Goal: Information Seeking & Learning: Find contact information

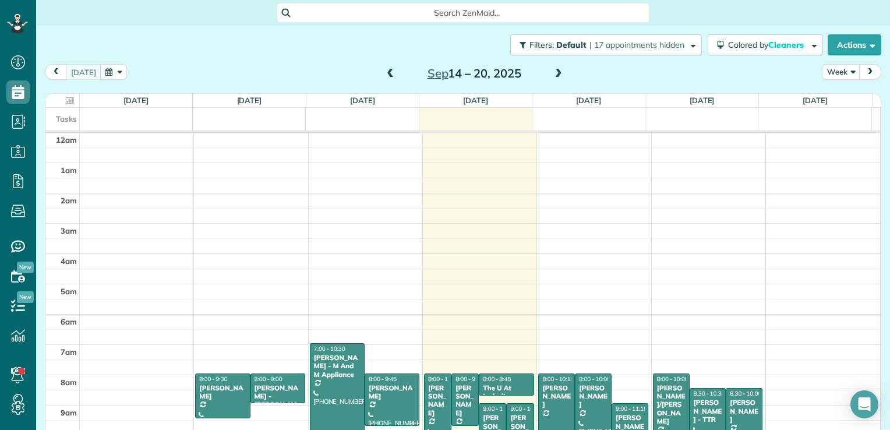
scroll to position [211, 0]
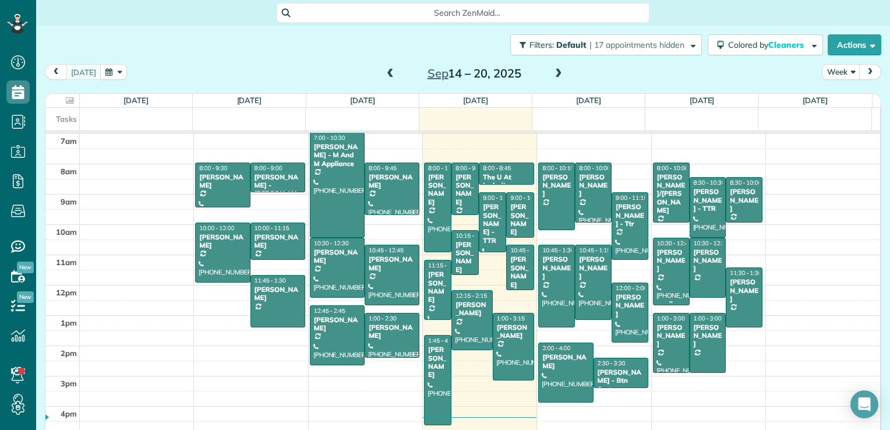
click at [657, 241] on span "10:30 - 12:45" at bounding box center [674, 243] width 35 height 8
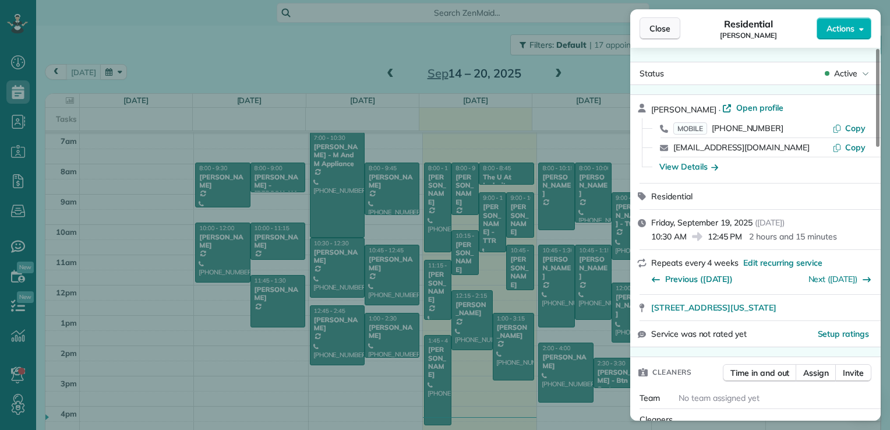
click at [664, 28] on span "Close" at bounding box center [660, 29] width 21 height 12
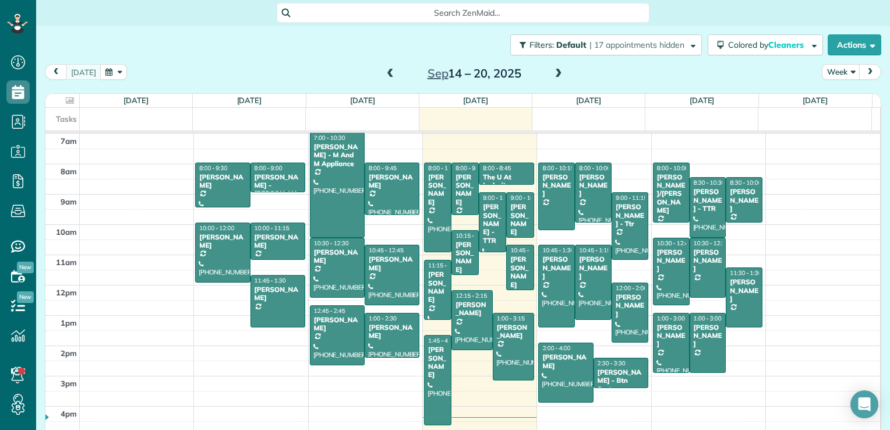
click at [384, 73] on span at bounding box center [390, 74] width 13 height 10
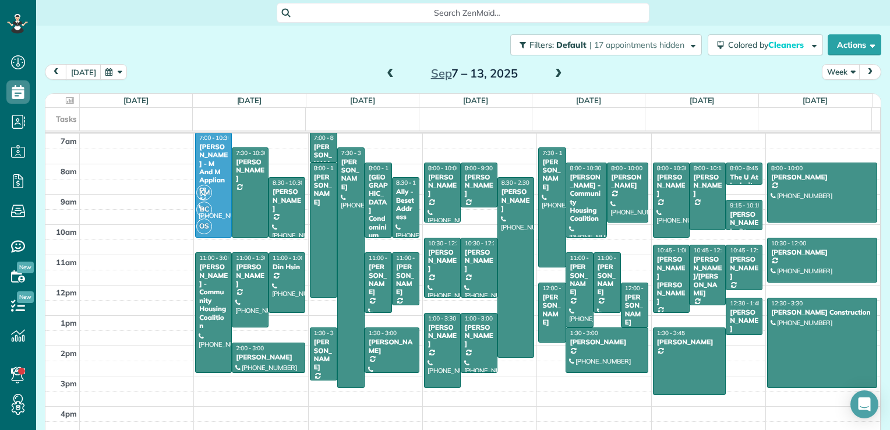
click at [384, 73] on span at bounding box center [390, 74] width 13 height 10
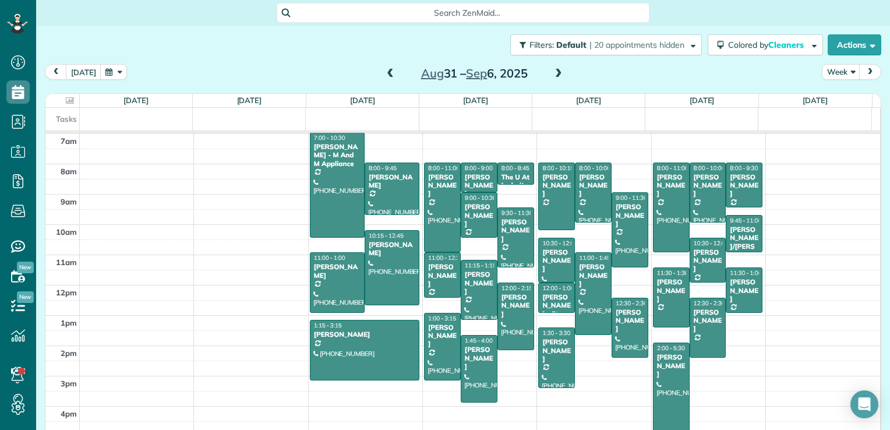
click at [384, 73] on span at bounding box center [390, 74] width 13 height 10
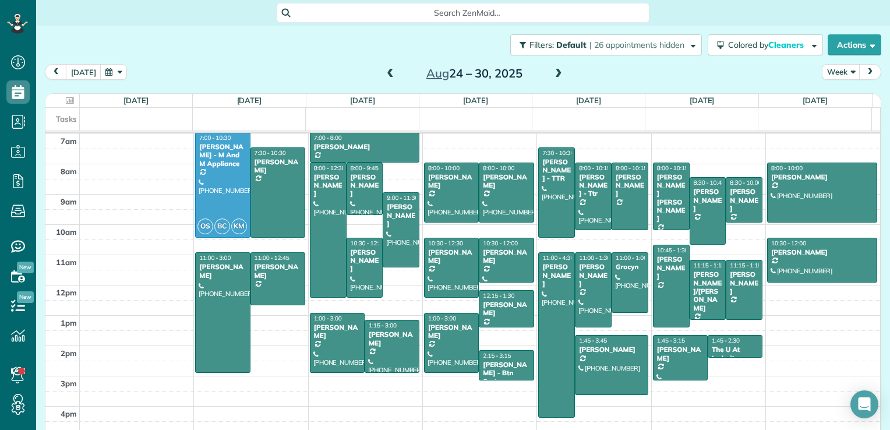
click at [384, 74] on span at bounding box center [390, 74] width 13 height 10
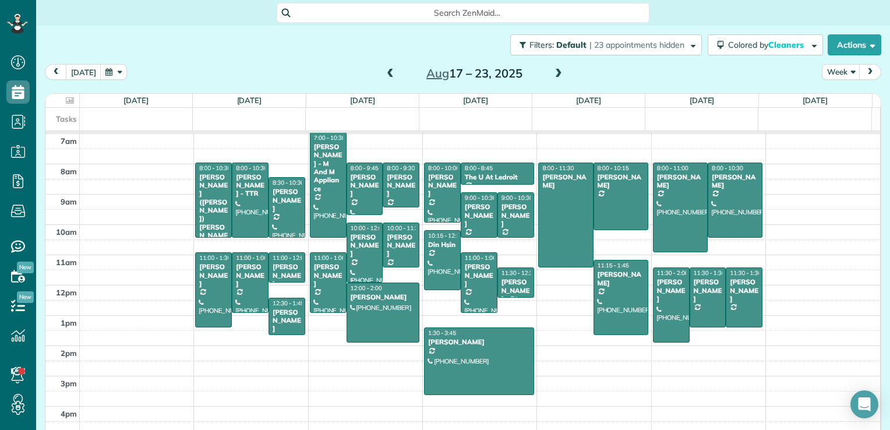
click at [552, 72] on span at bounding box center [558, 74] width 13 height 10
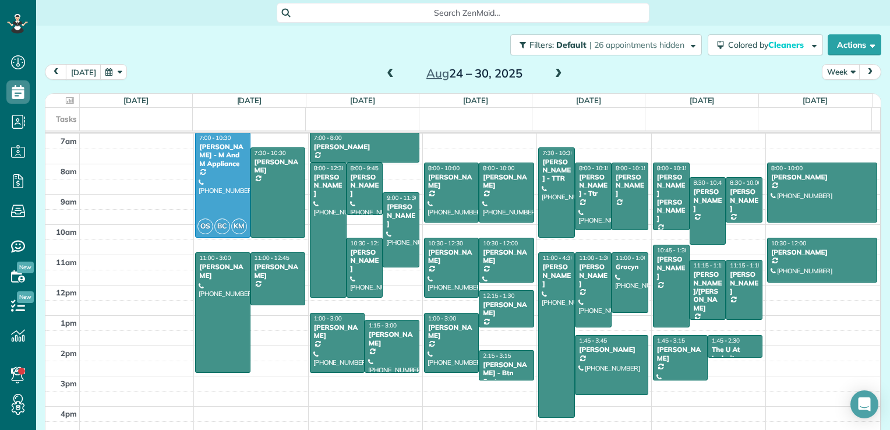
click at [552, 72] on span at bounding box center [558, 74] width 13 height 10
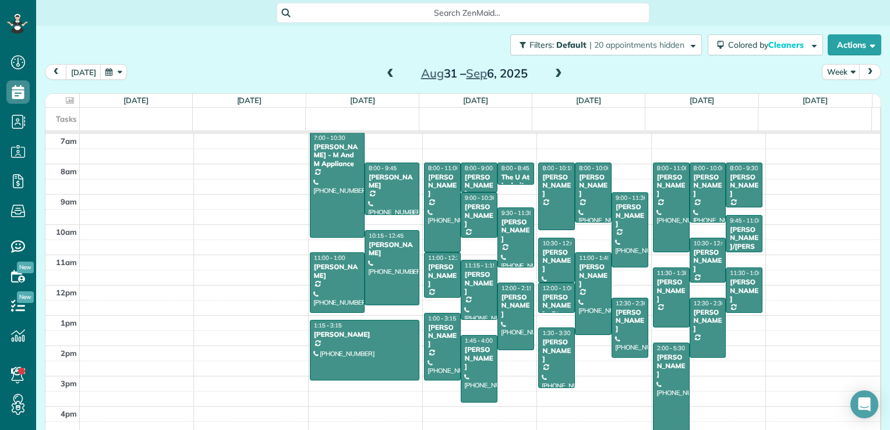
click at [552, 72] on span at bounding box center [558, 74] width 13 height 10
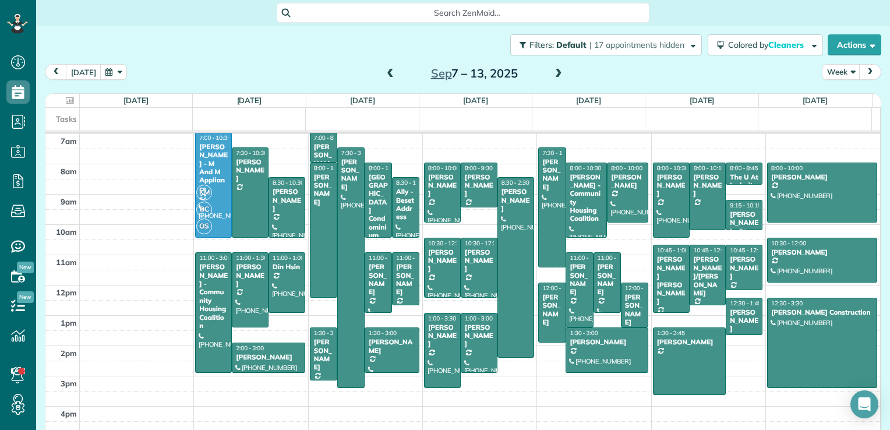
click at [552, 72] on span at bounding box center [558, 74] width 13 height 10
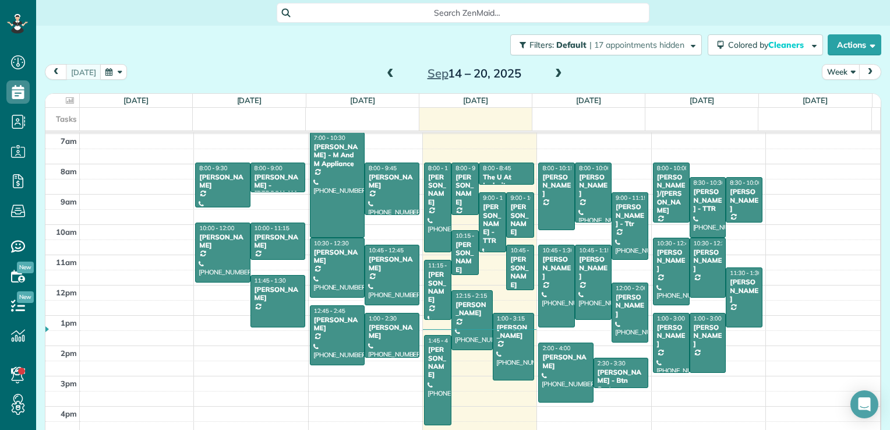
click at [384, 75] on span at bounding box center [390, 74] width 13 height 10
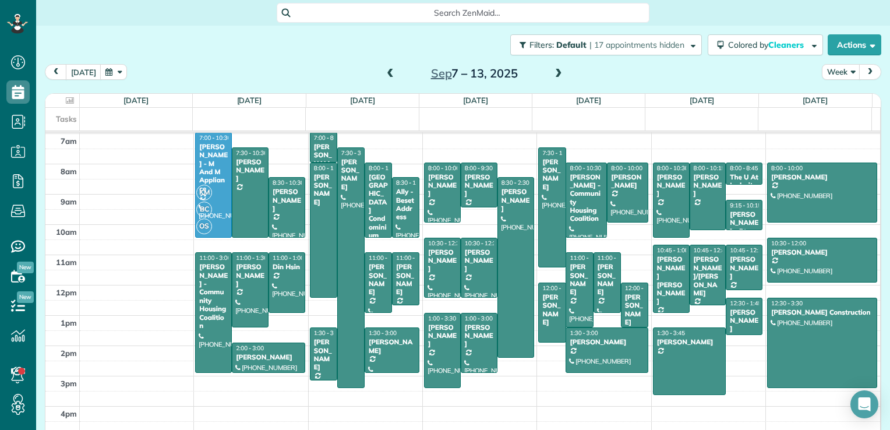
click at [384, 75] on span at bounding box center [390, 74] width 13 height 10
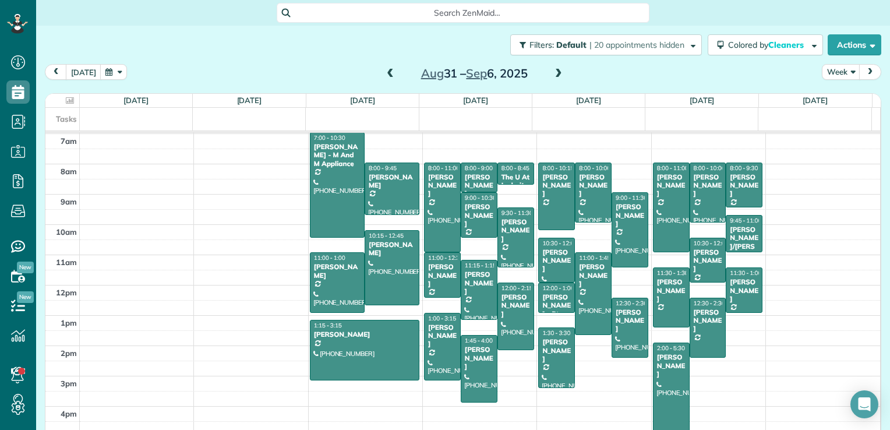
click at [388, 76] on span at bounding box center [390, 74] width 13 height 10
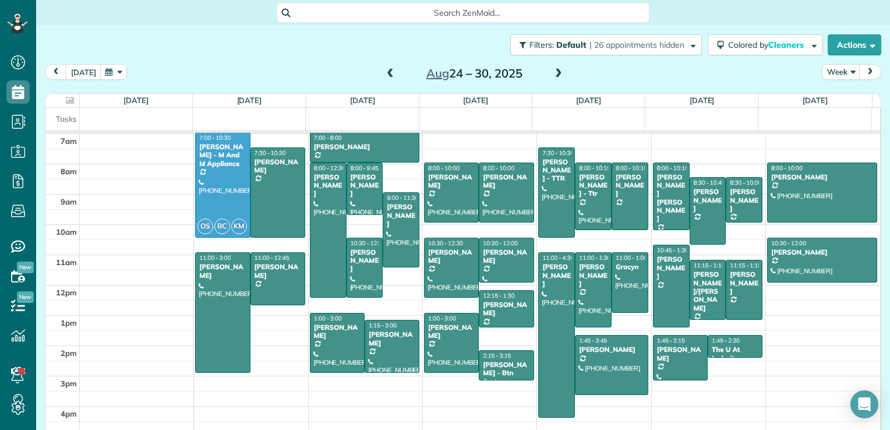
click at [388, 76] on span at bounding box center [390, 74] width 13 height 10
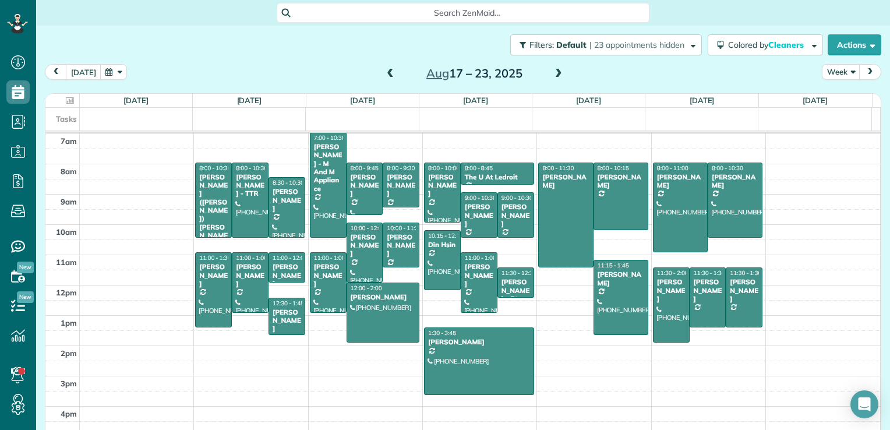
click at [384, 69] on span at bounding box center [390, 74] width 13 height 10
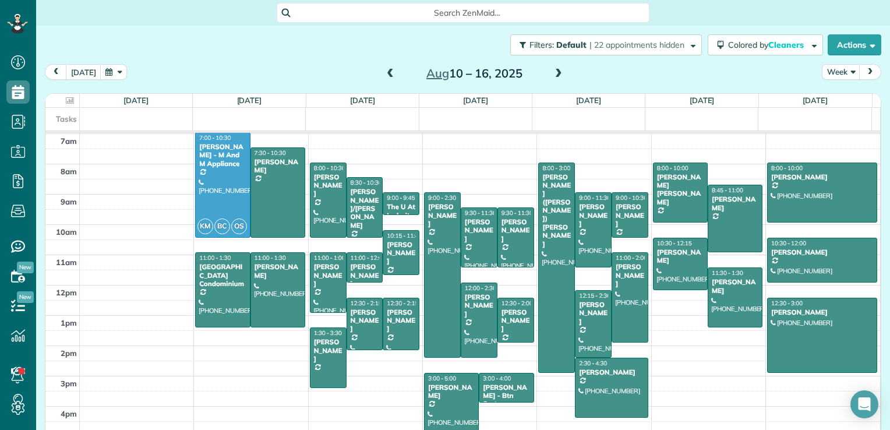
click at [384, 69] on span at bounding box center [390, 74] width 13 height 10
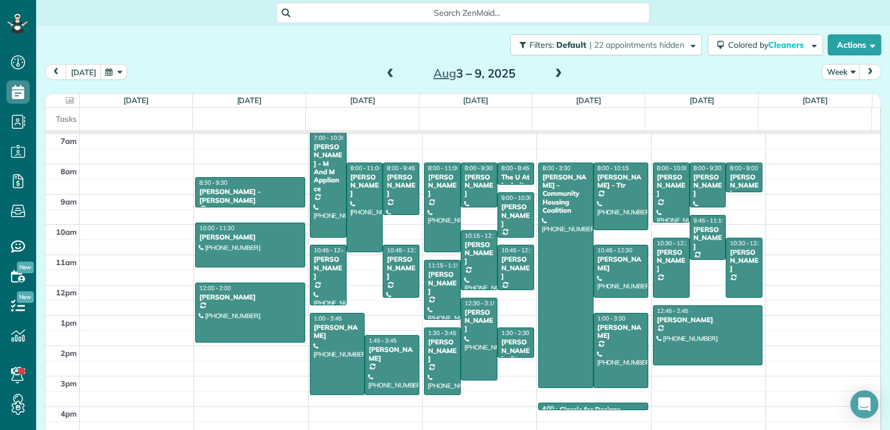
click at [554, 72] on span at bounding box center [558, 74] width 13 height 10
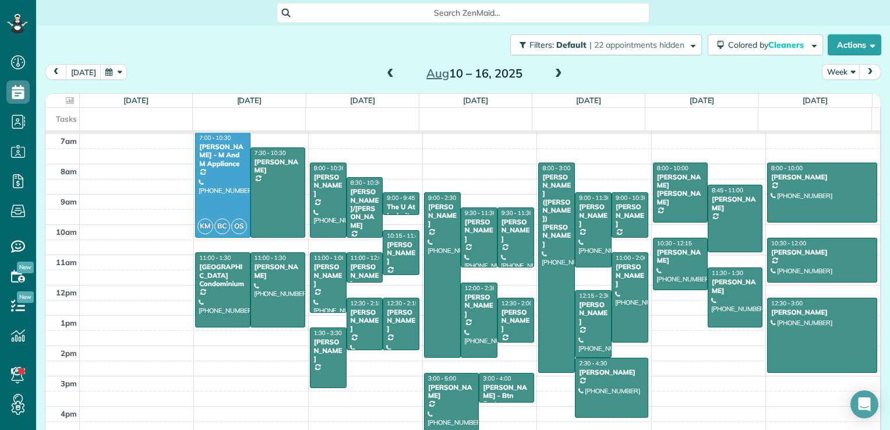
click at [552, 73] on span at bounding box center [558, 74] width 13 height 10
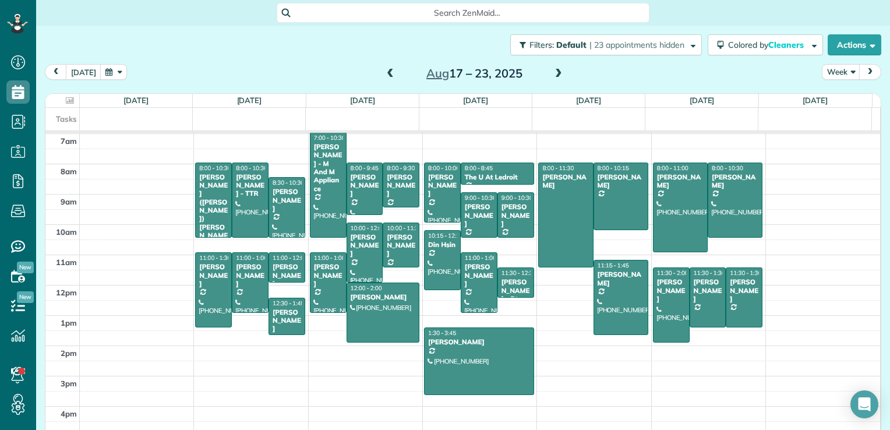
click at [552, 73] on span at bounding box center [558, 74] width 13 height 10
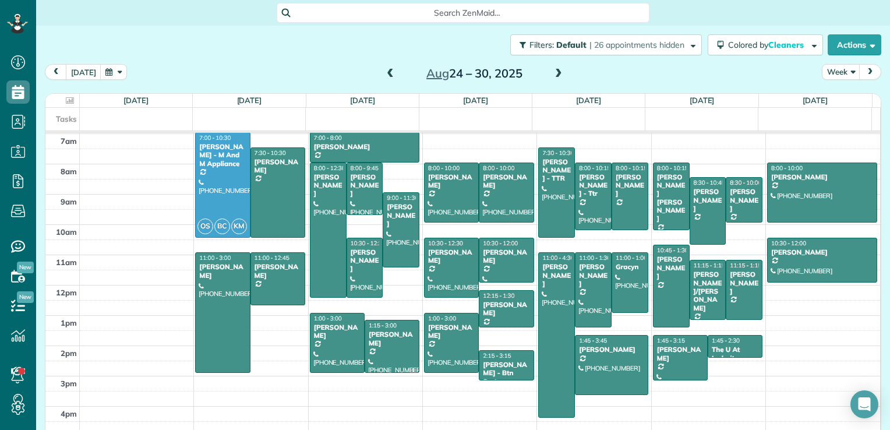
click at [552, 75] on span at bounding box center [558, 74] width 13 height 10
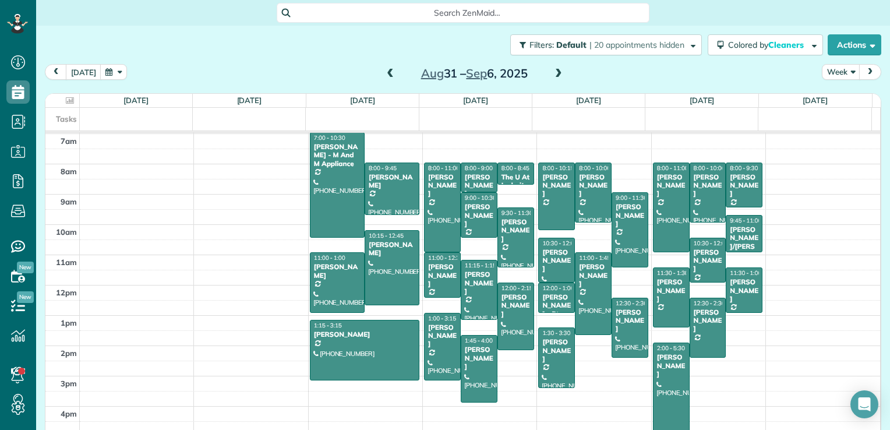
click at [555, 76] on span at bounding box center [558, 74] width 13 height 10
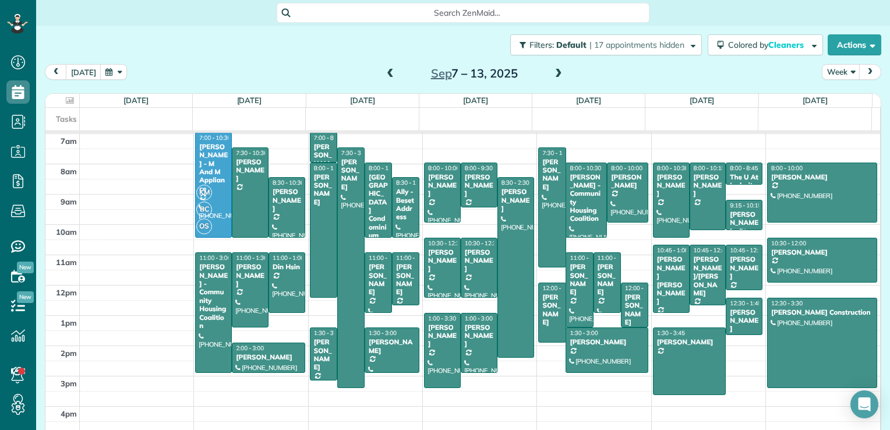
click at [554, 77] on span at bounding box center [558, 74] width 13 height 10
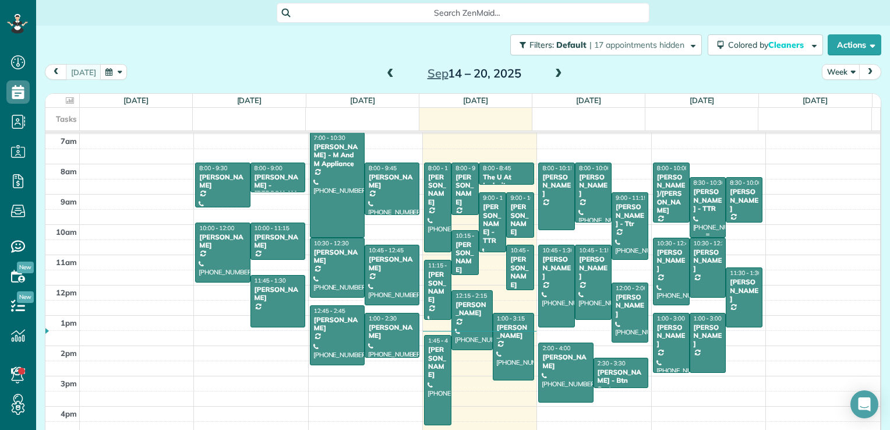
click at [693, 207] on div "[PERSON_NAME] - TTR" at bounding box center [708, 200] width 30 height 25
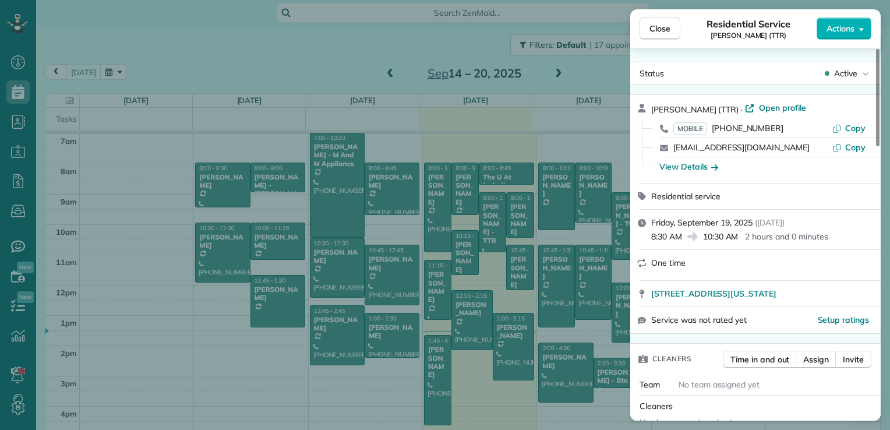
drag, startPoint x: 649, startPoint y: 296, endPoint x: 854, endPoint y: 309, distance: 205.5
click at [854, 309] on div "[PERSON_NAME] (TTR) · Open profile MOBILE [PHONE_NUMBER] Copy [EMAIL_ADDRESS][D…" at bounding box center [755, 213] width 251 height 239
drag, startPoint x: 854, startPoint y: 309, endPoint x: 814, endPoint y: 306, distance: 39.7
click at [814, 305] on div "[STREET_ADDRESS][US_STATE]" at bounding box center [755, 294] width 251 height 26
click at [644, 274] on div "One time" at bounding box center [755, 265] width 251 height 30
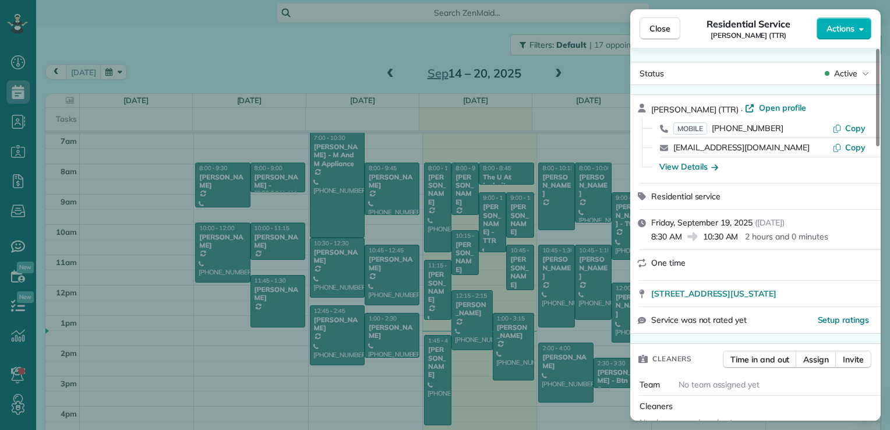
drag, startPoint x: 645, startPoint y: 297, endPoint x: 820, endPoint y: 306, distance: 175.0
click at [820, 306] on div "[STREET_ADDRESS][US_STATE]" at bounding box center [755, 294] width 251 height 26
click at [657, 27] on span "Close" at bounding box center [660, 29] width 21 height 12
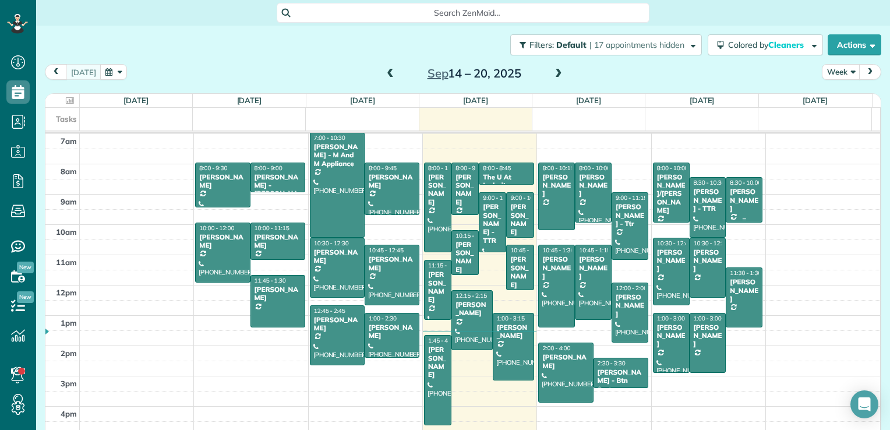
click at [729, 203] on div "[PERSON_NAME]" at bounding box center [744, 200] width 30 height 25
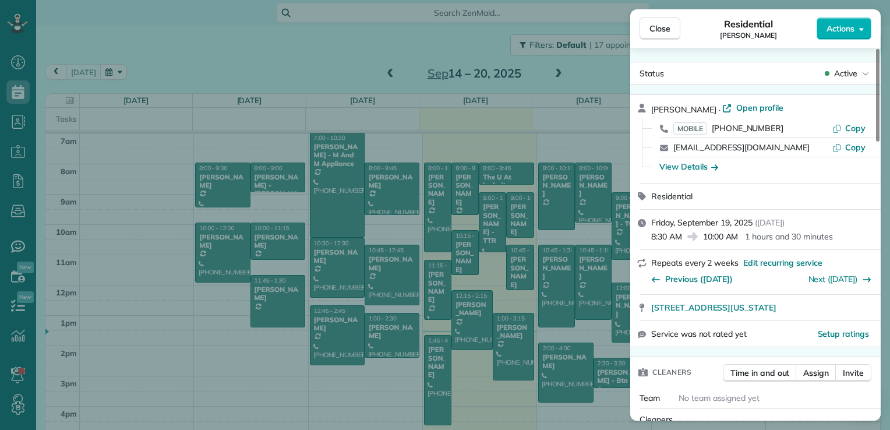
drag, startPoint x: 656, startPoint y: 304, endPoint x: 710, endPoint y: 303, distance: 54.2
click at [710, 303] on div "[STREET_ADDRESS][US_STATE]" at bounding box center [755, 308] width 251 height 26
click at [654, 24] on span "Close" at bounding box center [660, 29] width 21 height 12
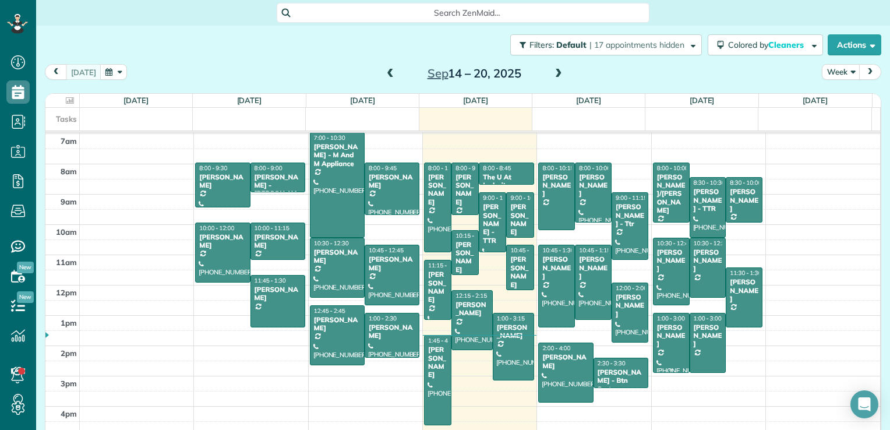
click at [654, 360] on div at bounding box center [672, 342] width 36 height 59
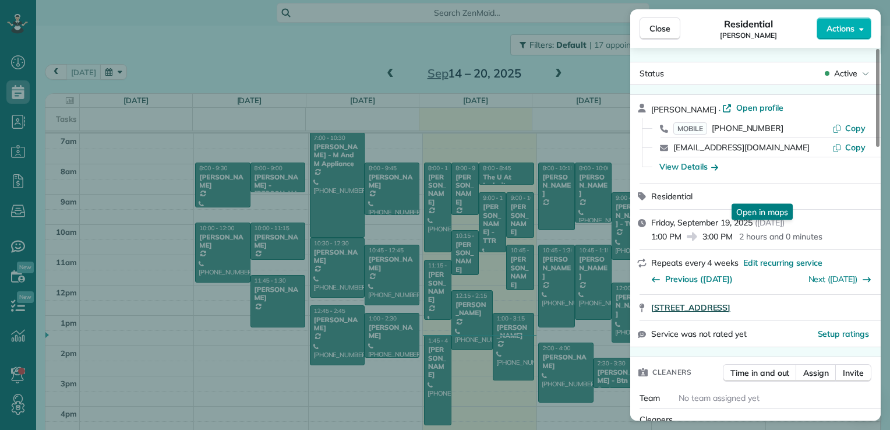
scroll to position [117, 0]
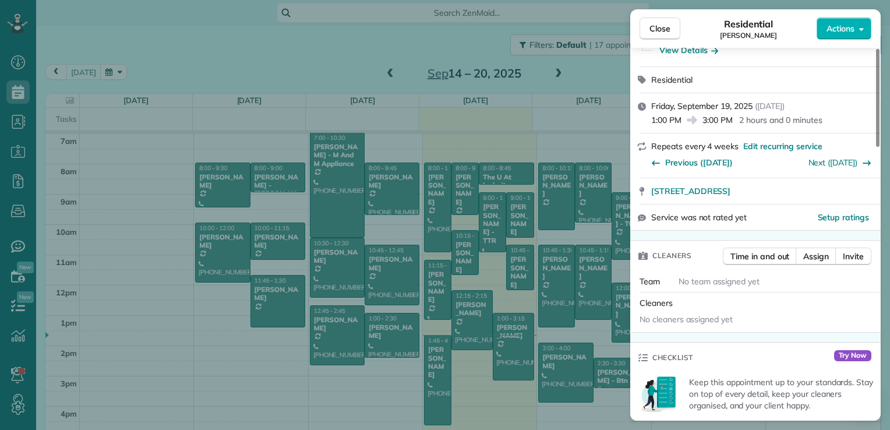
drag, startPoint x: 645, startPoint y: 191, endPoint x: 813, endPoint y: 206, distance: 168.5
click at [813, 206] on div "[PERSON_NAME] · Open profile MOBILE [PHONE_NUMBER] Copy [EMAIL_ADDRESS][DOMAIN_…" at bounding box center [755, 104] width 251 height 253
